Goal: Task Accomplishment & Management: Use online tool/utility

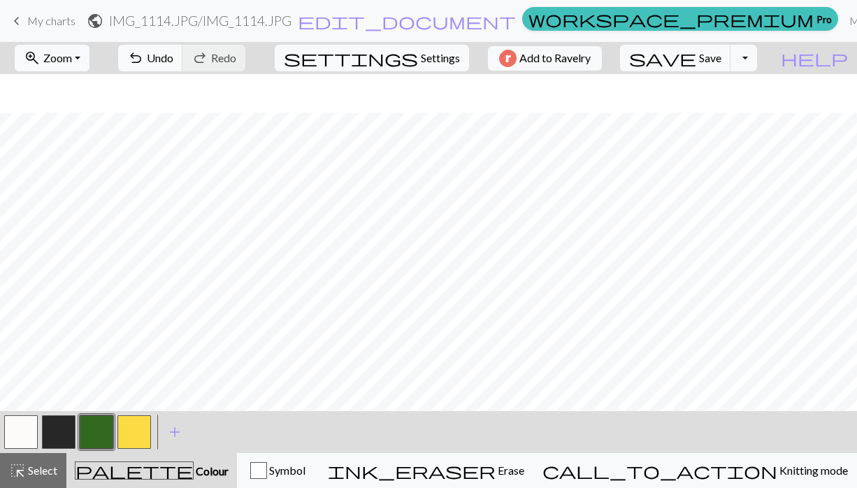
scroll to position [38, 0]
click at [133, 436] on button "button" at bounding box center [134, 432] width 34 height 34
click at [55, 436] on button "button" at bounding box center [59, 432] width 34 height 34
click at [137, 435] on button "button" at bounding box center [134, 432] width 34 height 34
click at [32, 431] on button "button" at bounding box center [21, 432] width 34 height 34
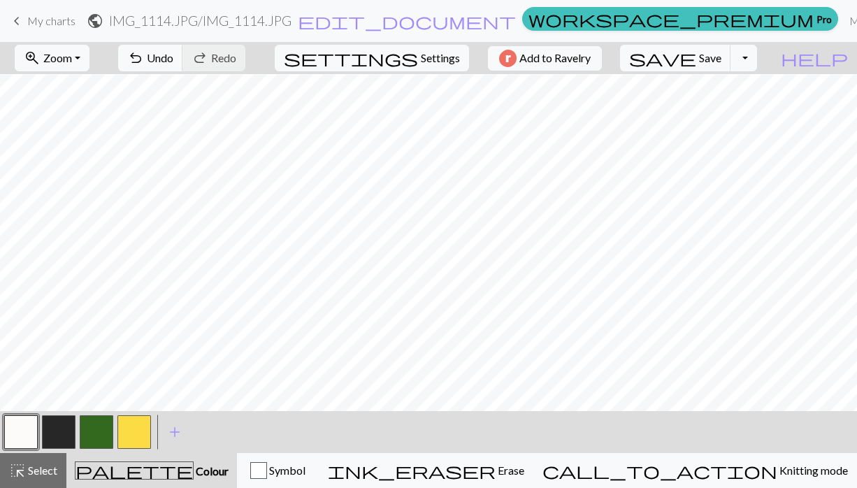
click at [61, 431] on button "button" at bounding box center [59, 432] width 34 height 34
click at [26, 432] on button "button" at bounding box center [21, 432] width 34 height 34
click at [722, 61] on span "Save" at bounding box center [710, 57] width 22 height 13
click at [731, 68] on button "save Save Save" at bounding box center [675, 58] width 111 height 27
click at [722, 61] on span "Save" at bounding box center [710, 57] width 22 height 13
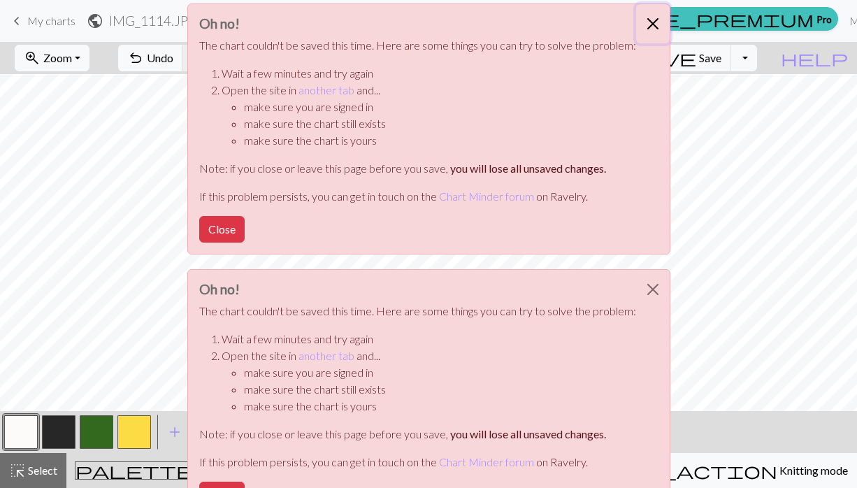
click at [648, 24] on button "Close" at bounding box center [653, 23] width 34 height 39
click at [657, 31] on button "Close" at bounding box center [653, 23] width 34 height 39
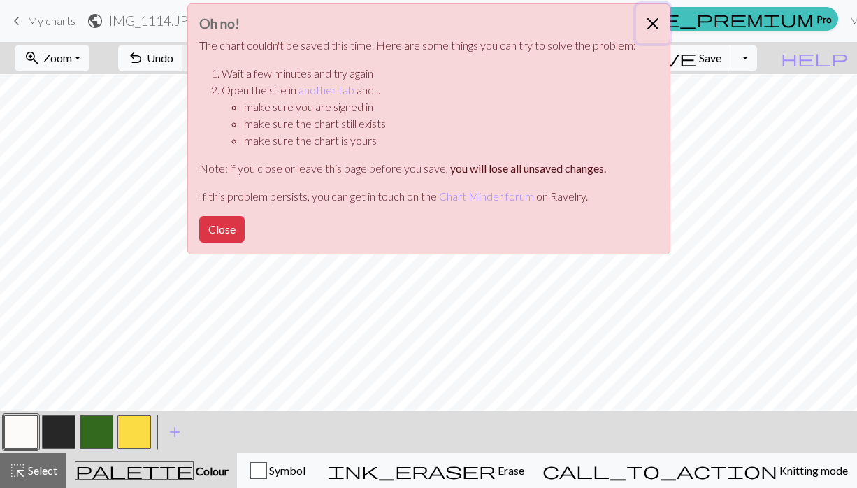
click at [655, 30] on button "Close" at bounding box center [653, 23] width 34 height 39
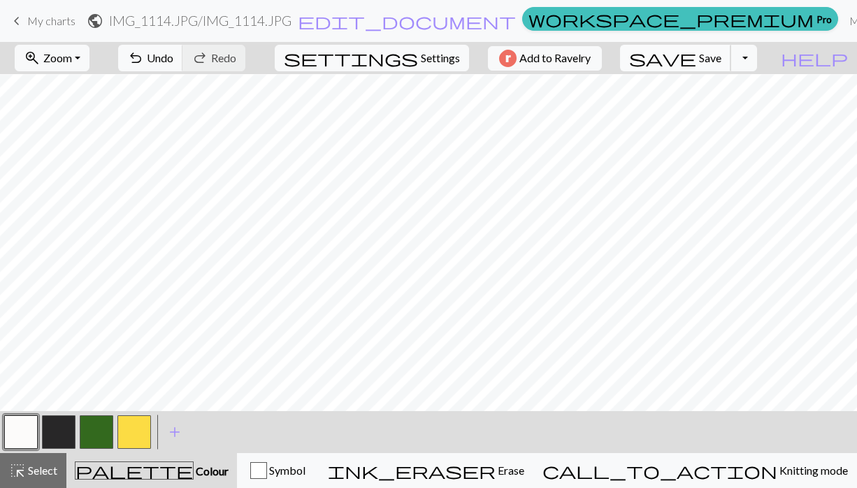
click at [728, 69] on button "save Save Save" at bounding box center [675, 58] width 111 height 27
click at [722, 60] on span "Save" at bounding box center [710, 57] width 22 height 13
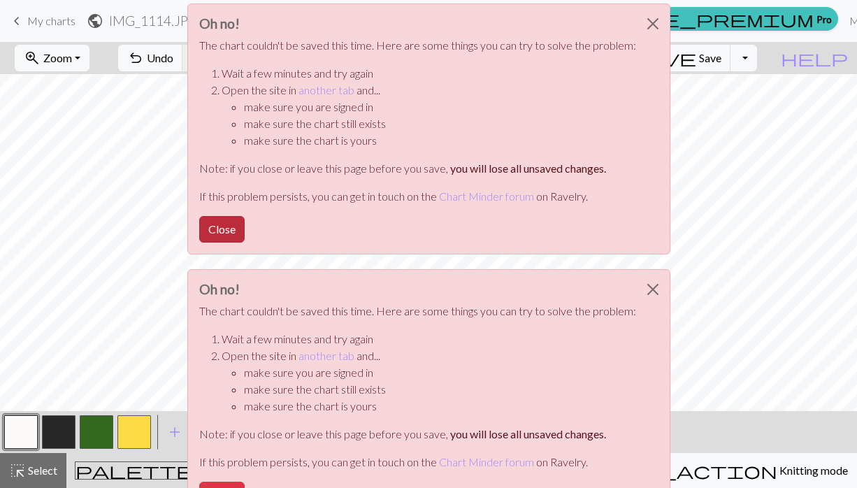
click at [211, 220] on button "Close" at bounding box center [221, 229] width 45 height 27
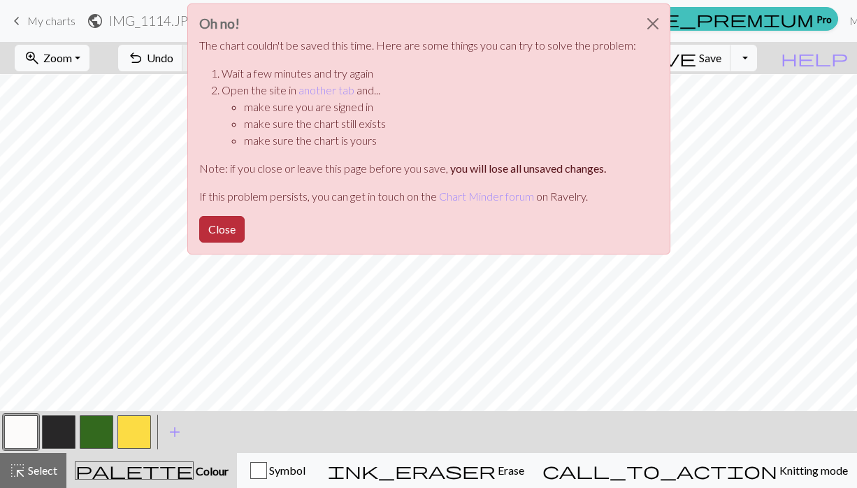
click at [234, 227] on button "Close" at bounding box center [221, 229] width 45 height 27
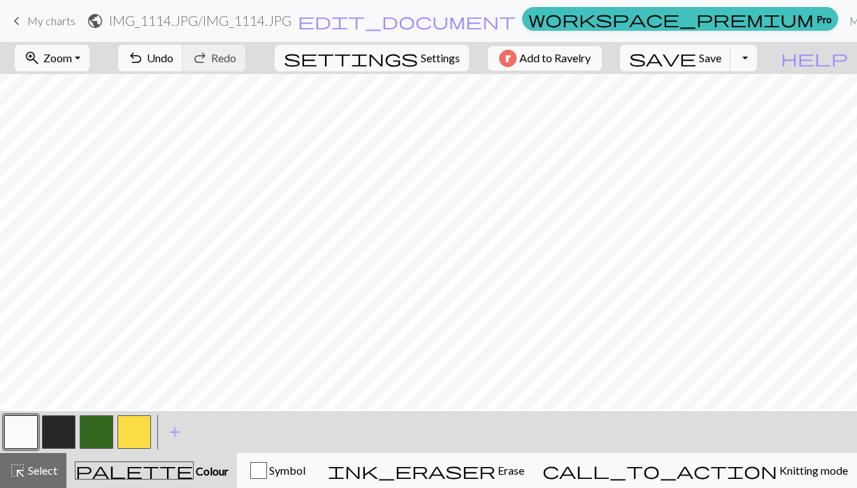
scroll to position [33, 0]
click at [443, 52] on span "Settings" at bounding box center [440, 58] width 39 height 17
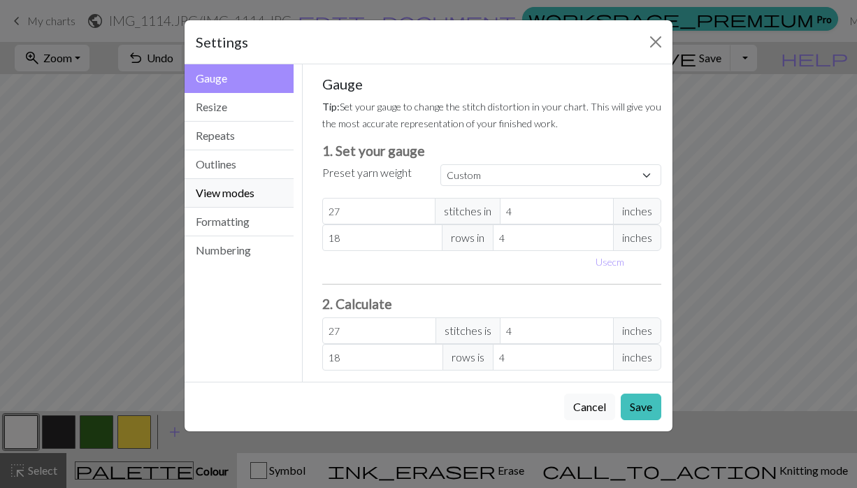
click at [229, 202] on button "View modes" at bounding box center [239, 193] width 109 height 29
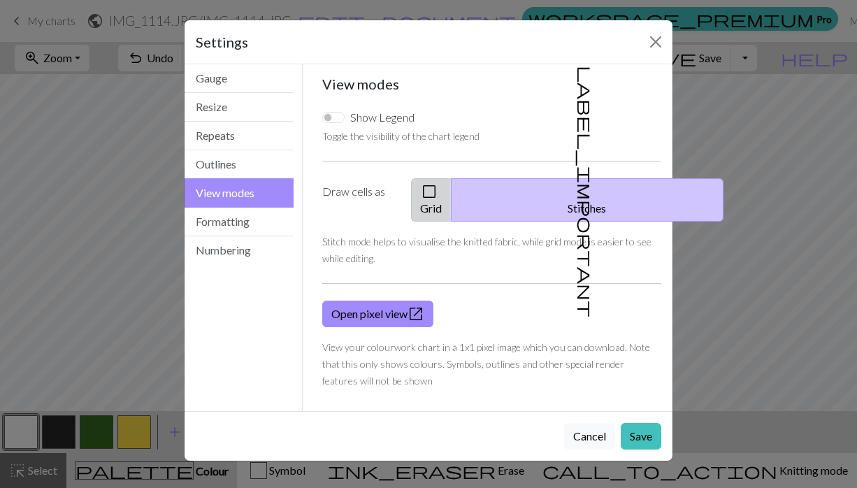
click at [452, 194] on button "check_box_outline_blank Grid" at bounding box center [431, 199] width 41 height 43
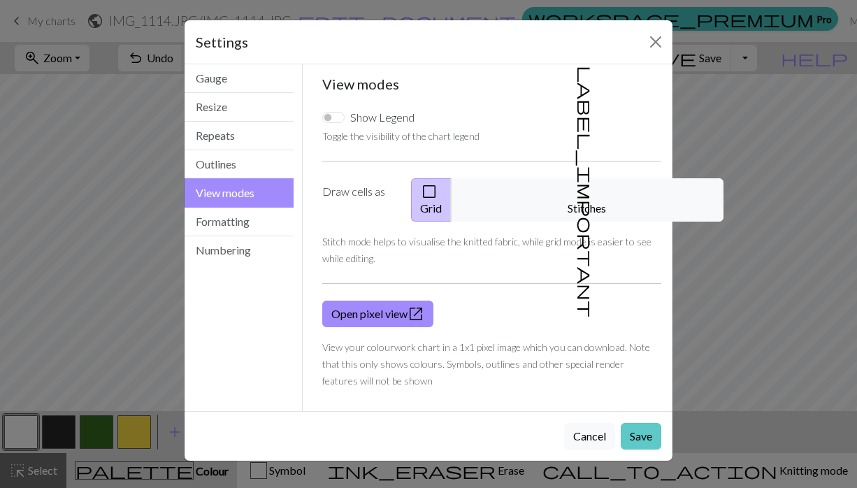
click at [634, 423] on button "Save" at bounding box center [641, 436] width 41 height 27
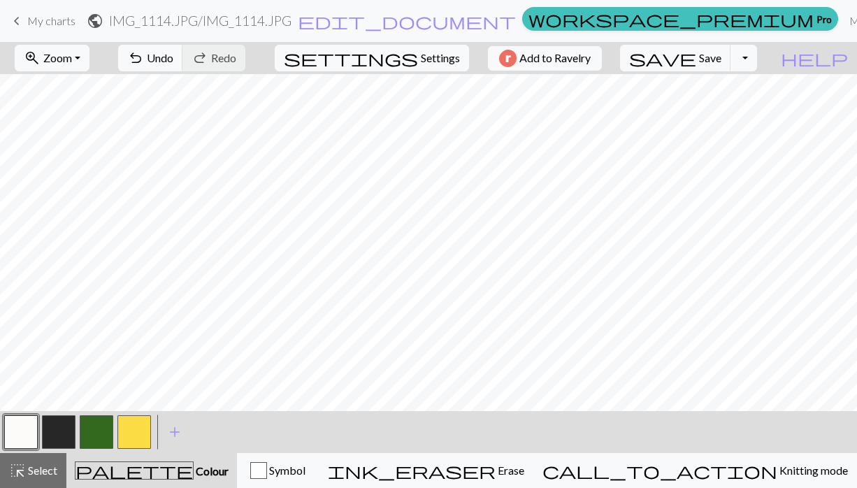
click at [17, 26] on span "keyboard_arrow_left" at bounding box center [16, 21] width 17 height 20
click at [431, 5] on nav "keyboard_arrow_left My charts public IMG_1114.JPG / IMG_1114.JPG edit_document …" at bounding box center [428, 21] width 857 height 42
click at [710, 46] on button "save Save Save" at bounding box center [675, 58] width 111 height 27
click at [696, 51] on span "save" at bounding box center [662, 58] width 67 height 20
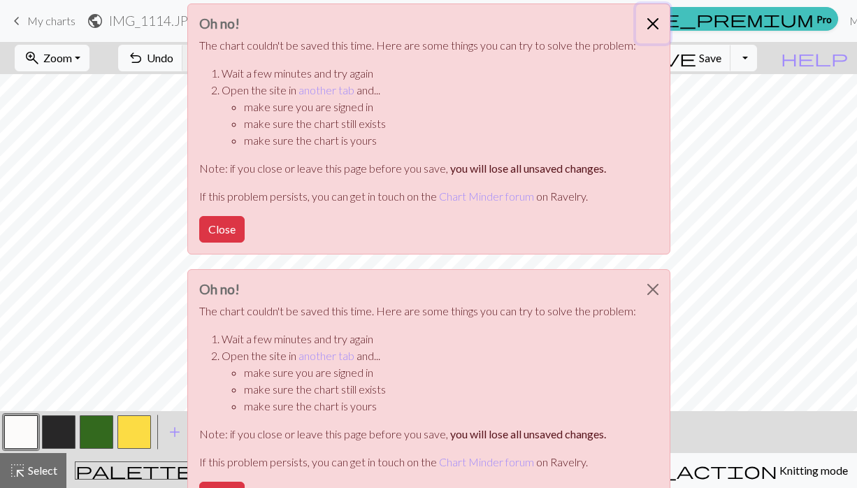
click at [648, 17] on button "Close" at bounding box center [653, 23] width 34 height 39
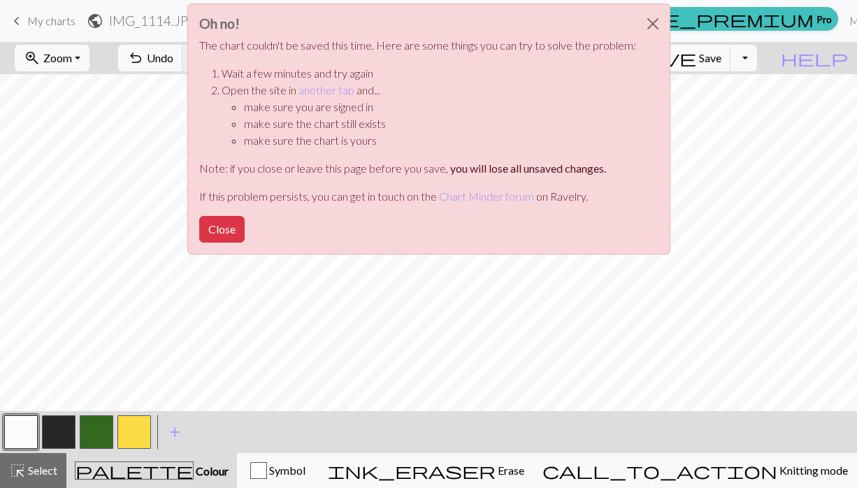
click at [46, 4] on div "Oh no! The chart couldn't be saved this time. Here are some things you can try …" at bounding box center [428, 133] width 857 height 266
click at [25, 20] on div "Oh no! The chart couldn't be saved this time. Here are some things you can try …" at bounding box center [428, 133] width 857 height 266
click at [221, 227] on button "Close" at bounding box center [221, 229] width 45 height 27
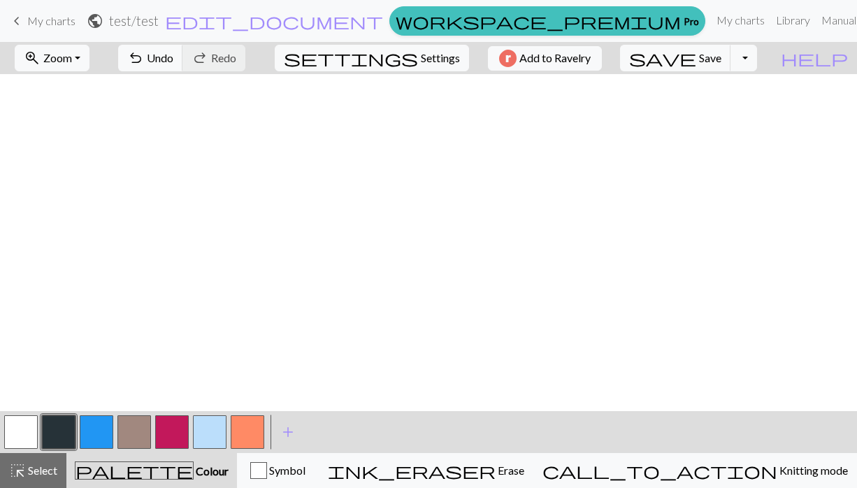
scroll to position [961, 0]
click at [140, 431] on button "button" at bounding box center [134, 432] width 34 height 34
click at [20, 437] on button "button" at bounding box center [21, 432] width 34 height 34
click at [155, 427] on button "button" at bounding box center [172, 432] width 34 height 34
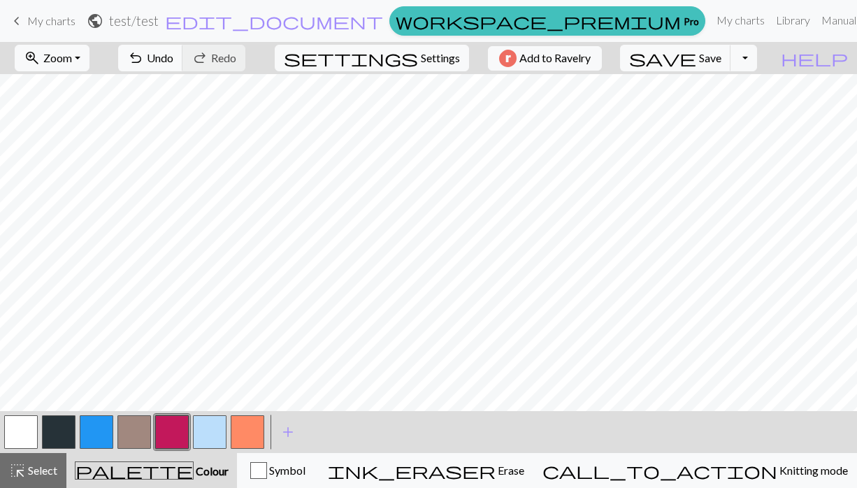
click at [133, 434] on button "button" at bounding box center [134, 432] width 34 height 34
click at [14, 436] on button "button" at bounding box center [21, 432] width 34 height 34
click at [139, 429] on button "button" at bounding box center [134, 432] width 34 height 34
click at [19, 422] on button "button" at bounding box center [21, 432] width 34 height 34
click at [143, 441] on button "button" at bounding box center [134, 432] width 34 height 34
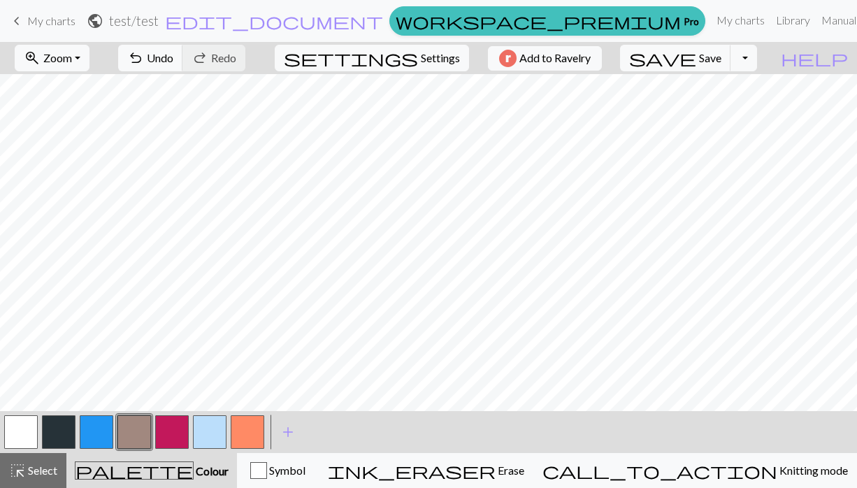
click at [22, 424] on button "button" at bounding box center [21, 432] width 34 height 34
click at [142, 437] on button "button" at bounding box center [134, 432] width 34 height 34
click at [9, 432] on button "button" at bounding box center [21, 432] width 34 height 34
click at [135, 427] on button "button" at bounding box center [134, 432] width 34 height 34
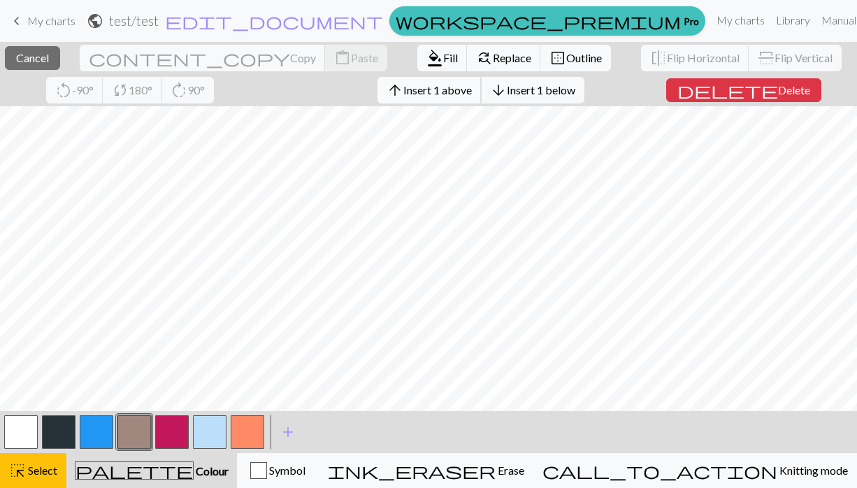
click at [378, 96] on button "arrow_upward Insert 1 above" at bounding box center [430, 90] width 104 height 27
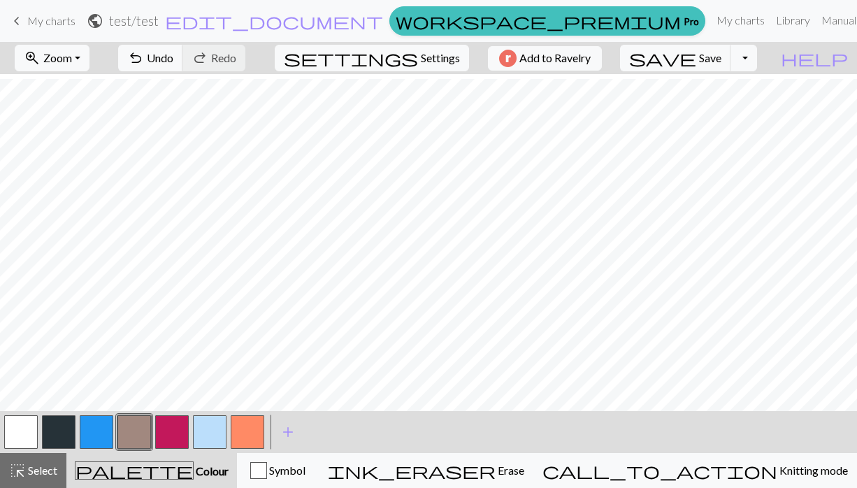
scroll to position [932, 0]
click at [22, 432] on button "button" at bounding box center [21, 432] width 34 height 34
